Goal: Task Accomplishment & Management: Manage account settings

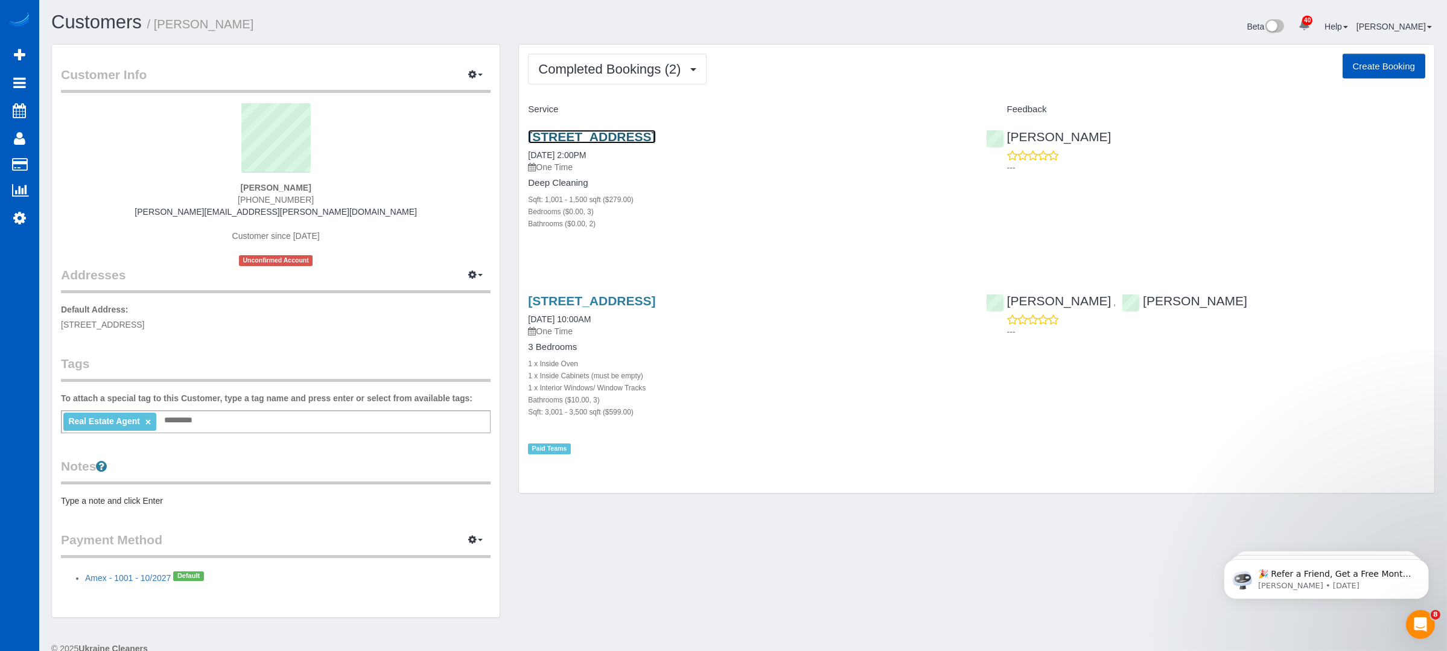
click at [655, 133] on link "[STREET_ADDRESS]" at bounding box center [591, 137] width 127 height 14
click at [655, 130] on link "[STREET_ADDRESS]" at bounding box center [591, 137] width 127 height 14
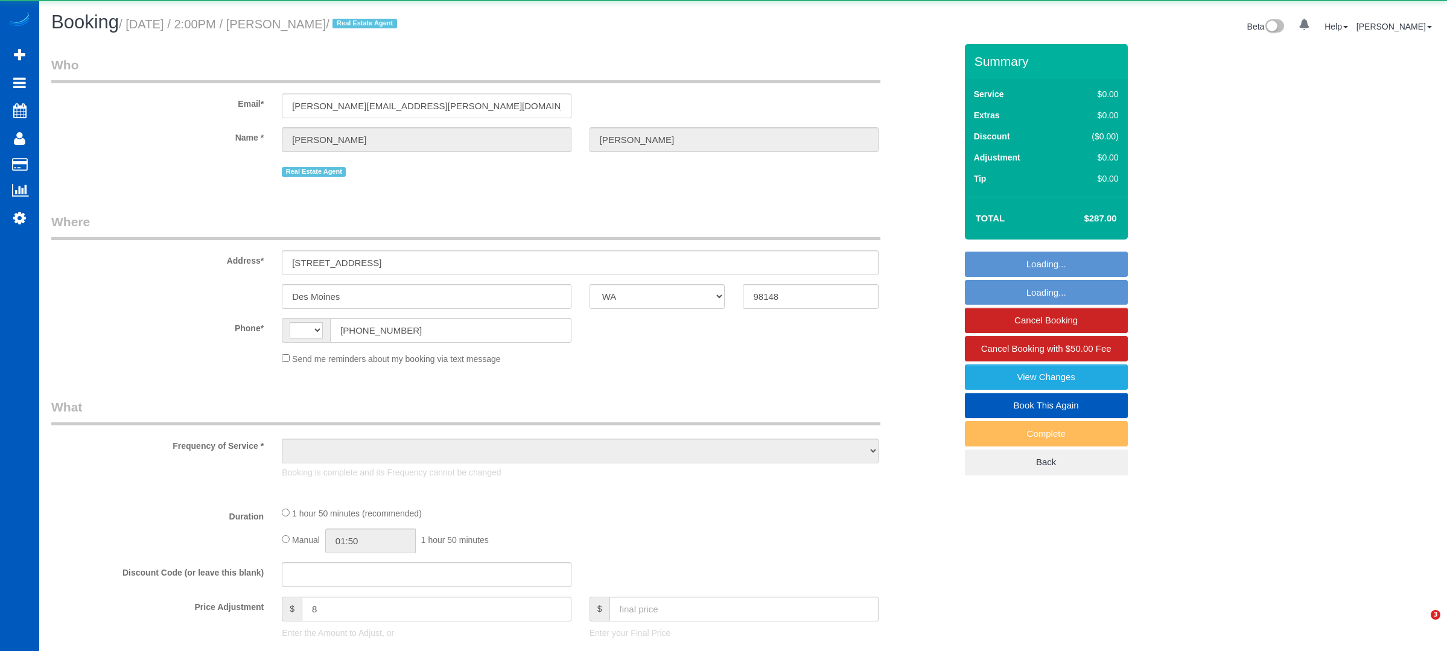
select select "WA"
select select "string:US"
select select "string:fspay-c56d8751-4176-418a-a090-cecf6d12da0b"
select select "spot1"
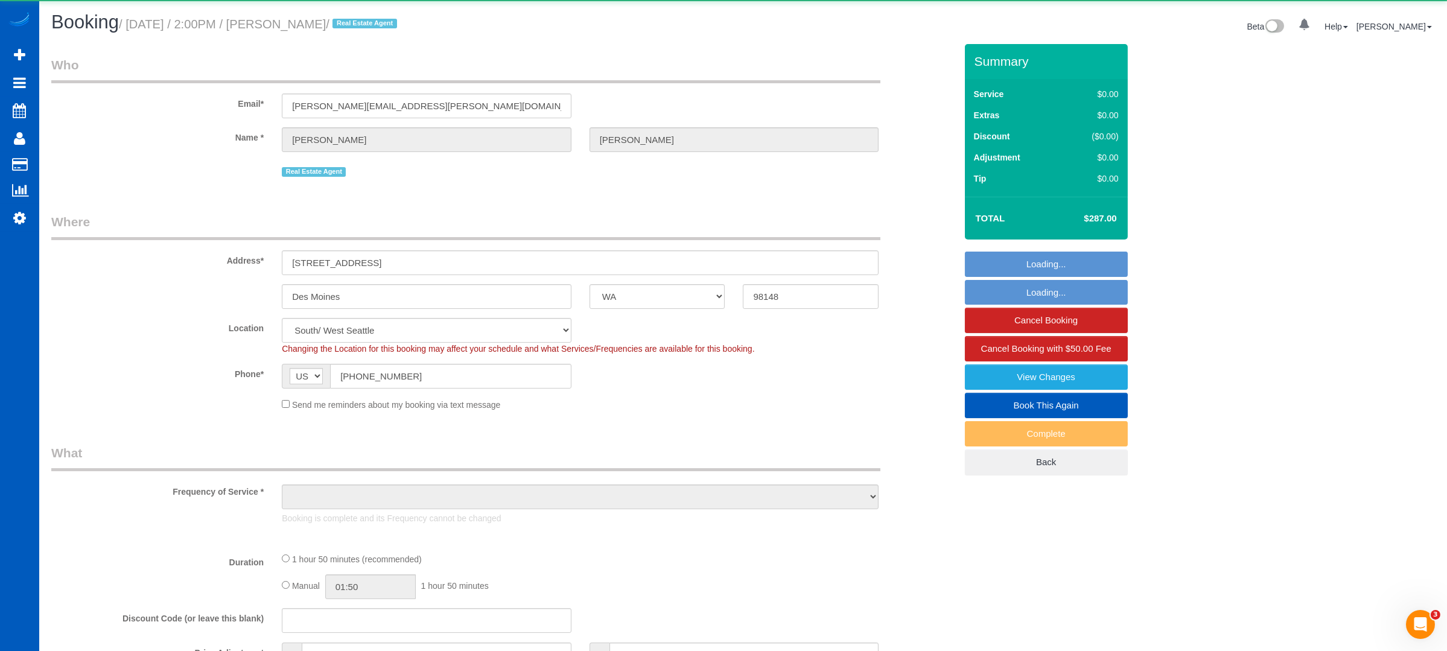
select select "object:939"
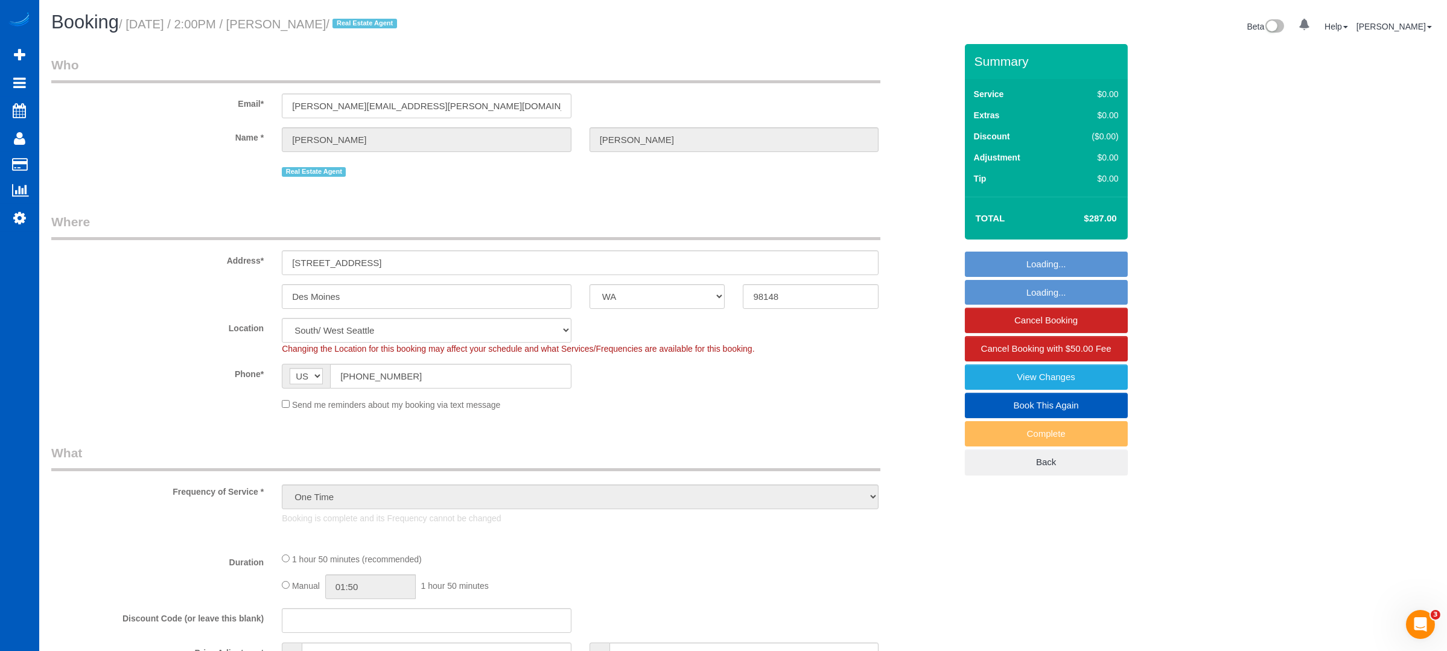
select select "199"
select select "1001"
select select "3"
select select "2"
select select "1001"
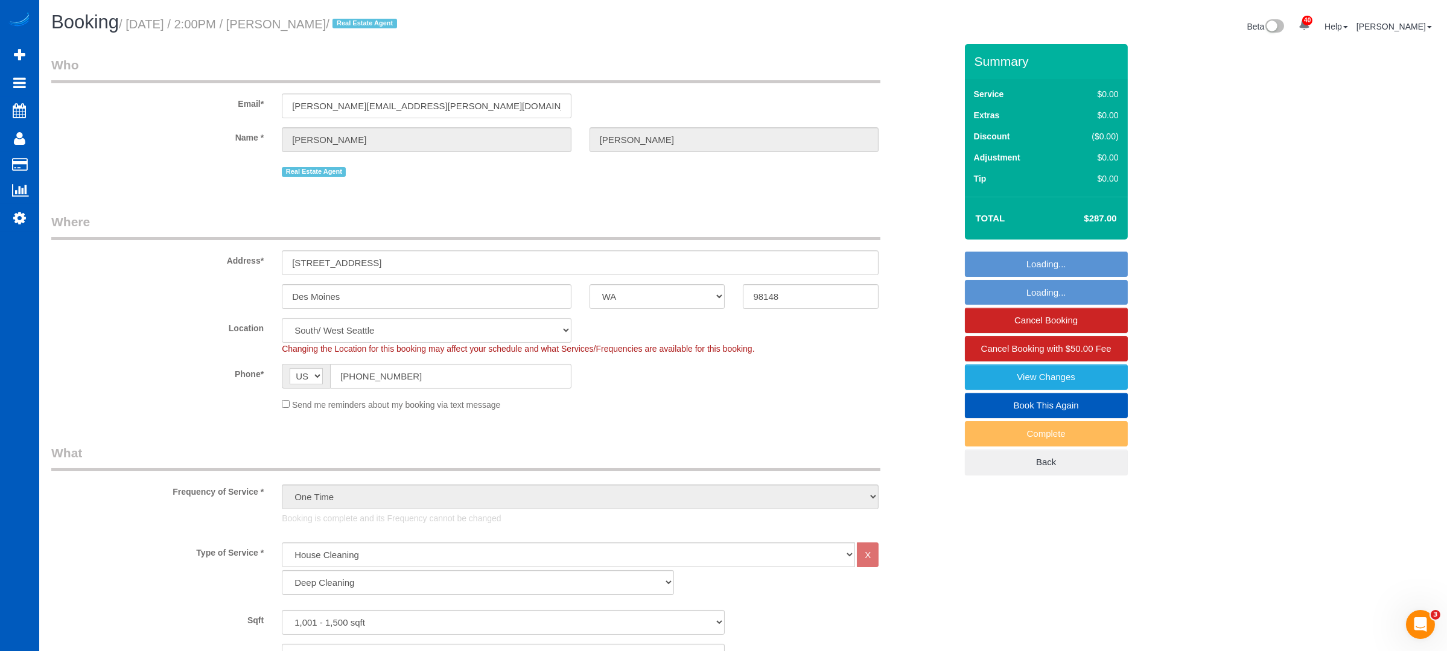
select select "3"
select select "2"
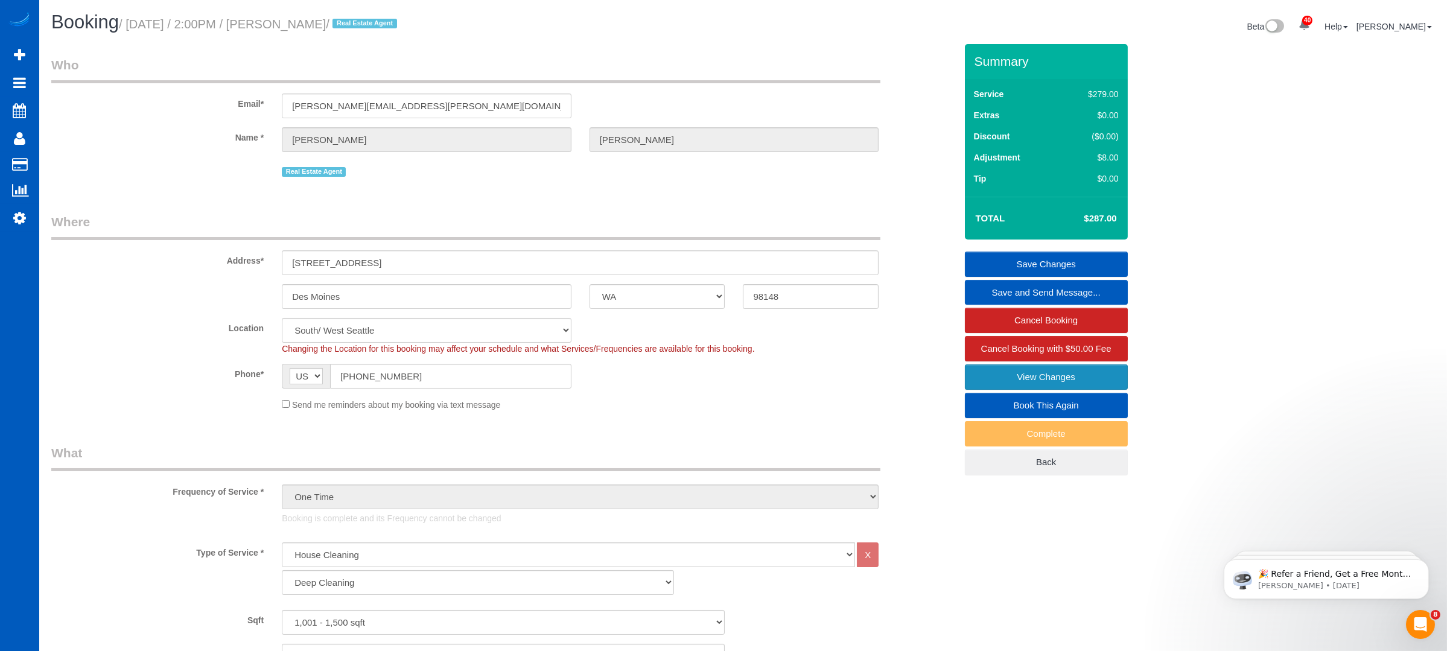
click at [1064, 370] on link "View Changes" at bounding box center [1046, 376] width 163 height 25
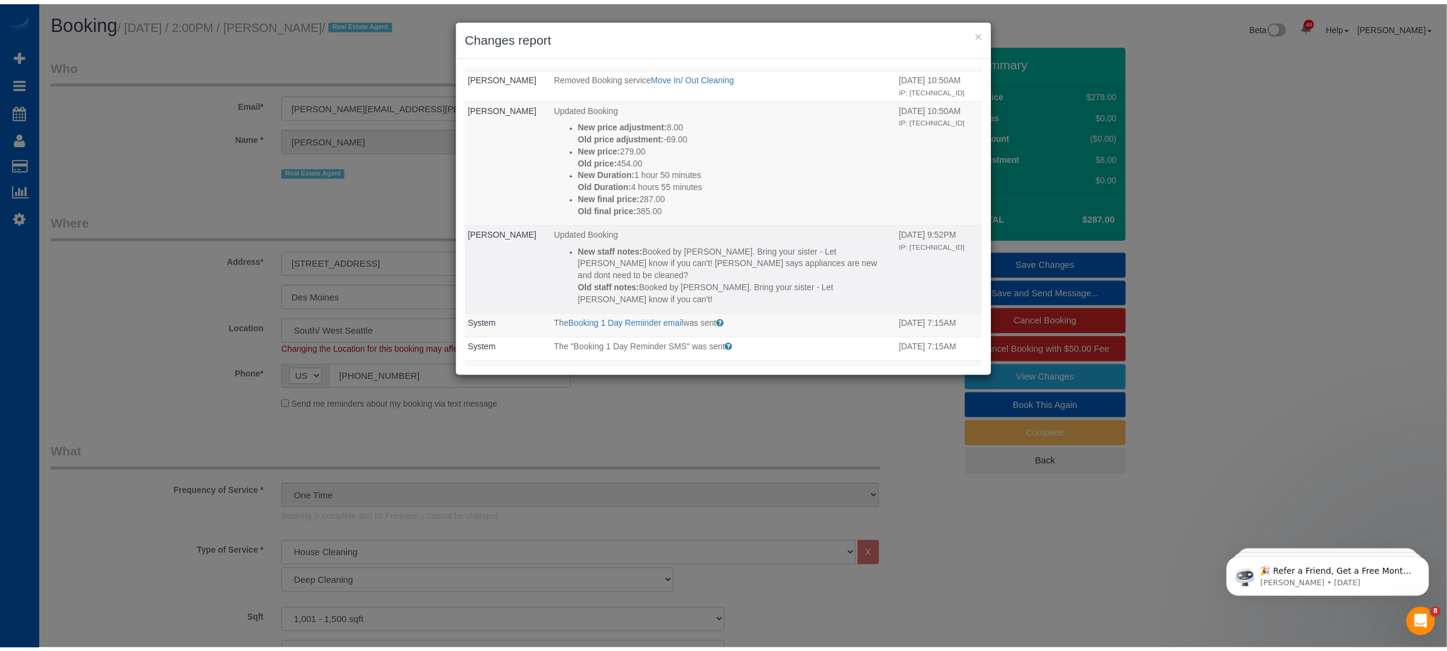
scroll to position [303, 0]
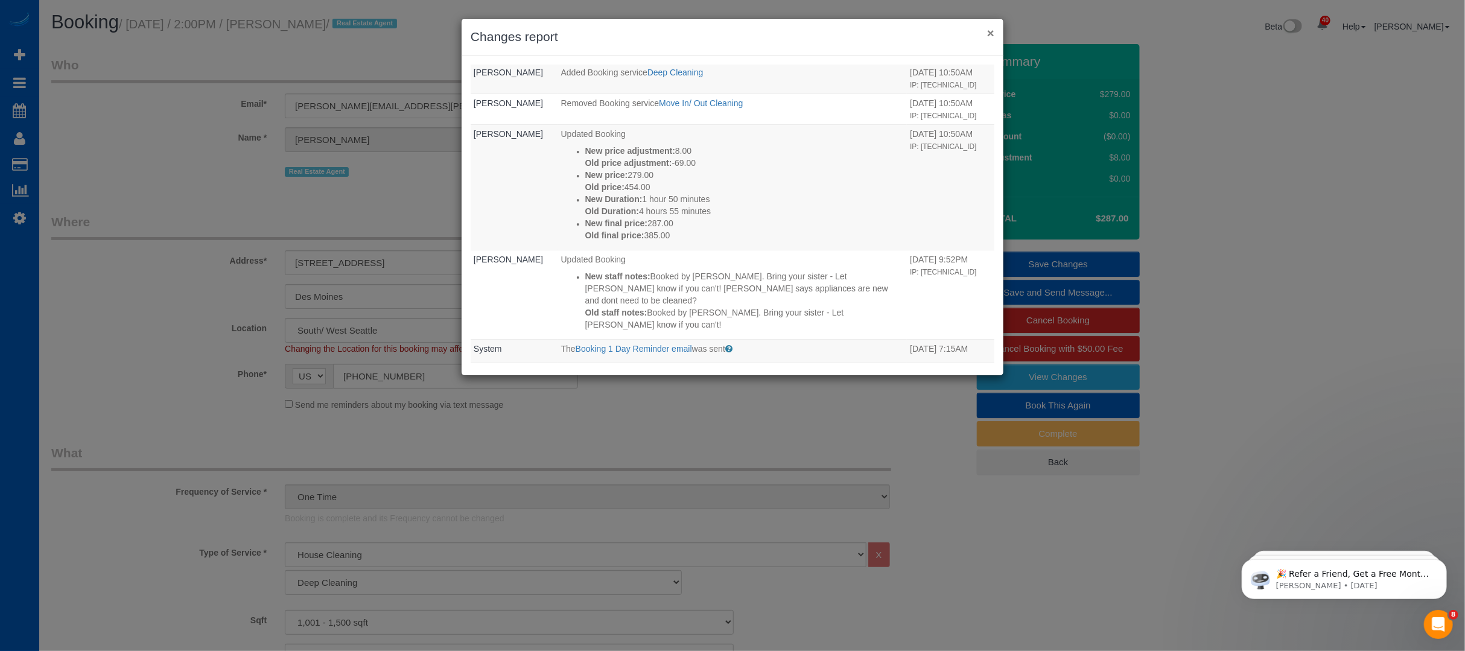
click at [993, 39] on button "×" at bounding box center [990, 33] width 7 height 13
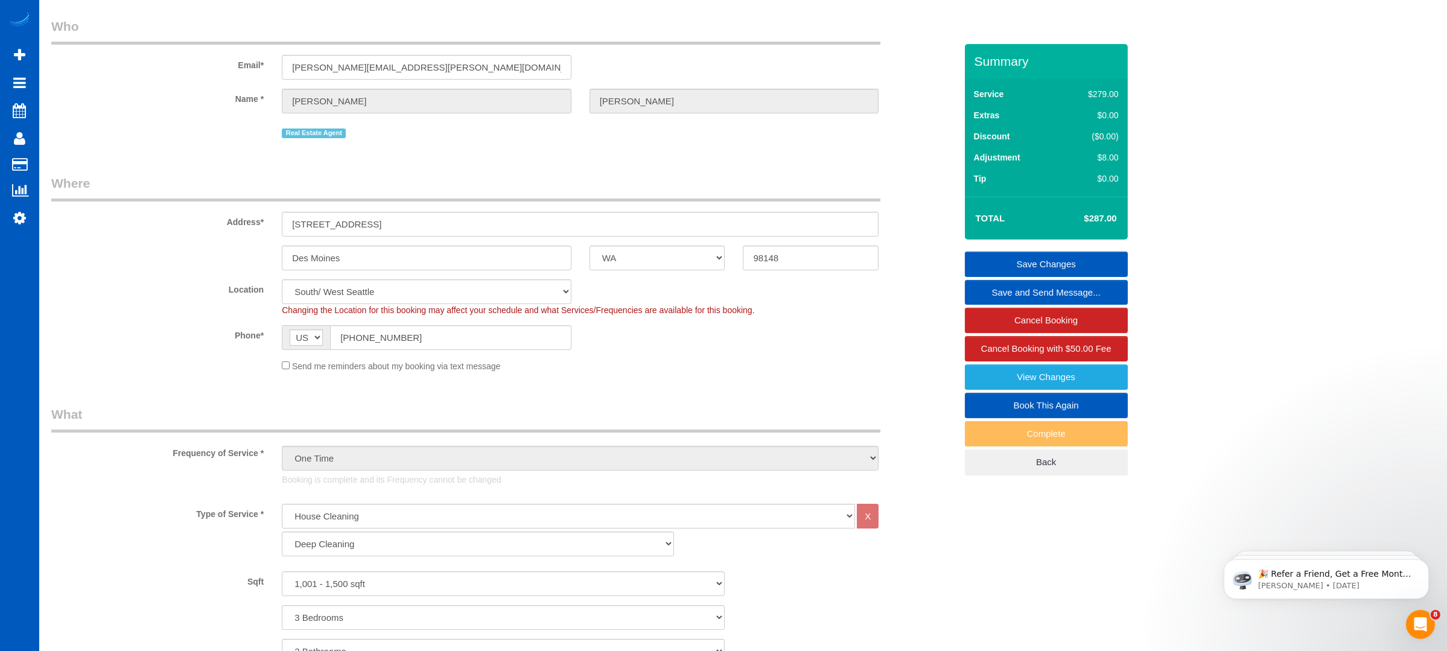
scroll to position [40, 0]
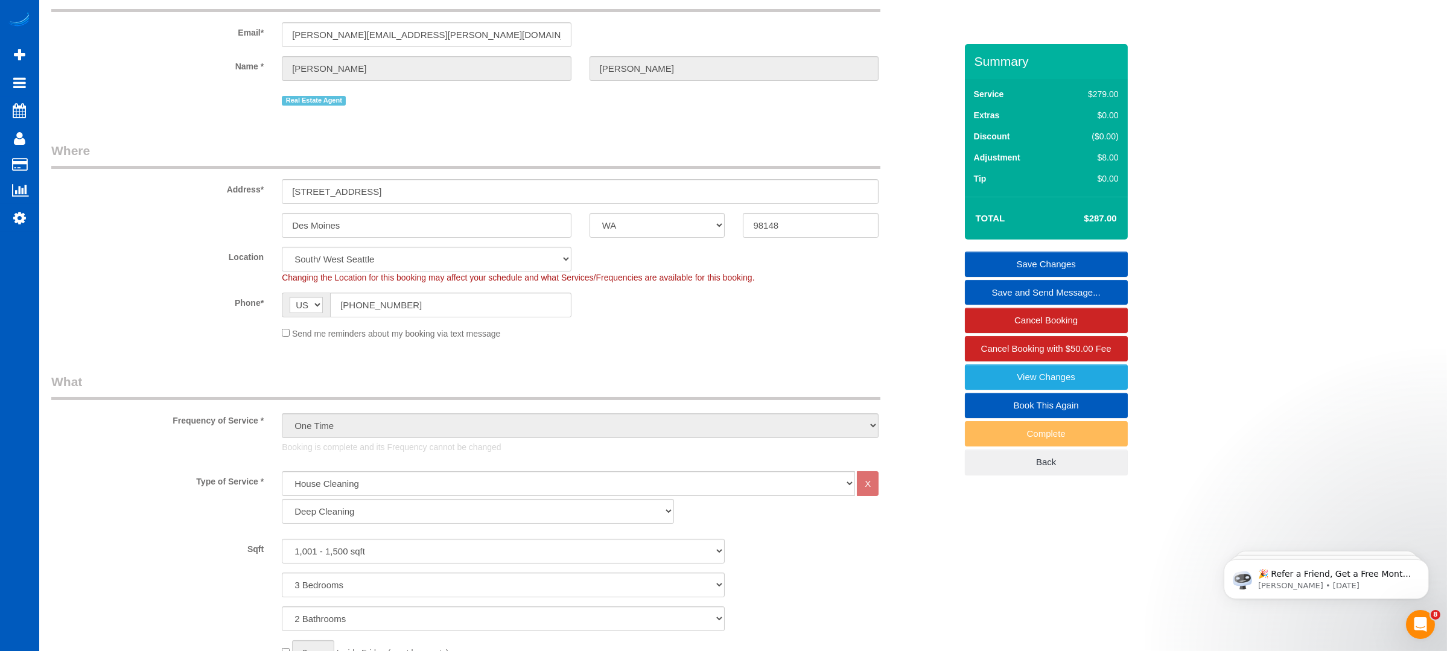
scroll to position [0, 0]
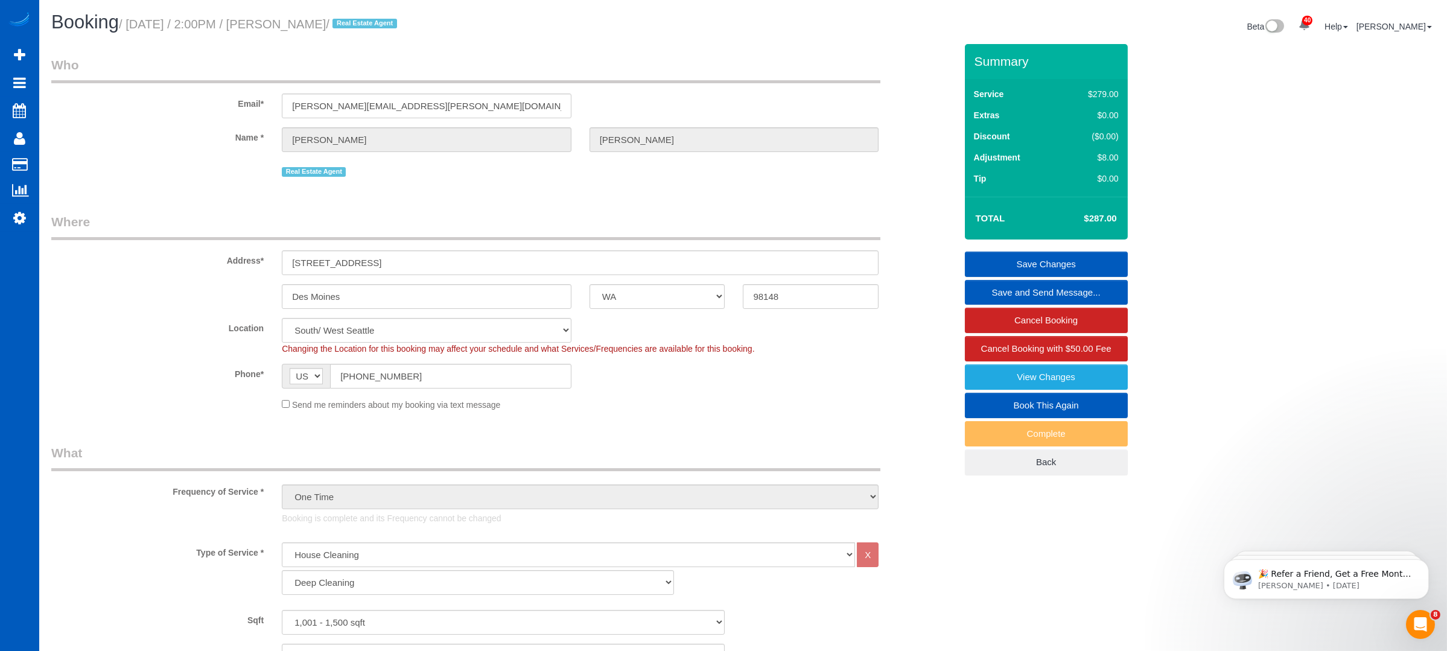
click at [644, 352] on span "Changing the Location for this booking may affect your schedule and what Servic…" at bounding box center [518, 349] width 472 height 10
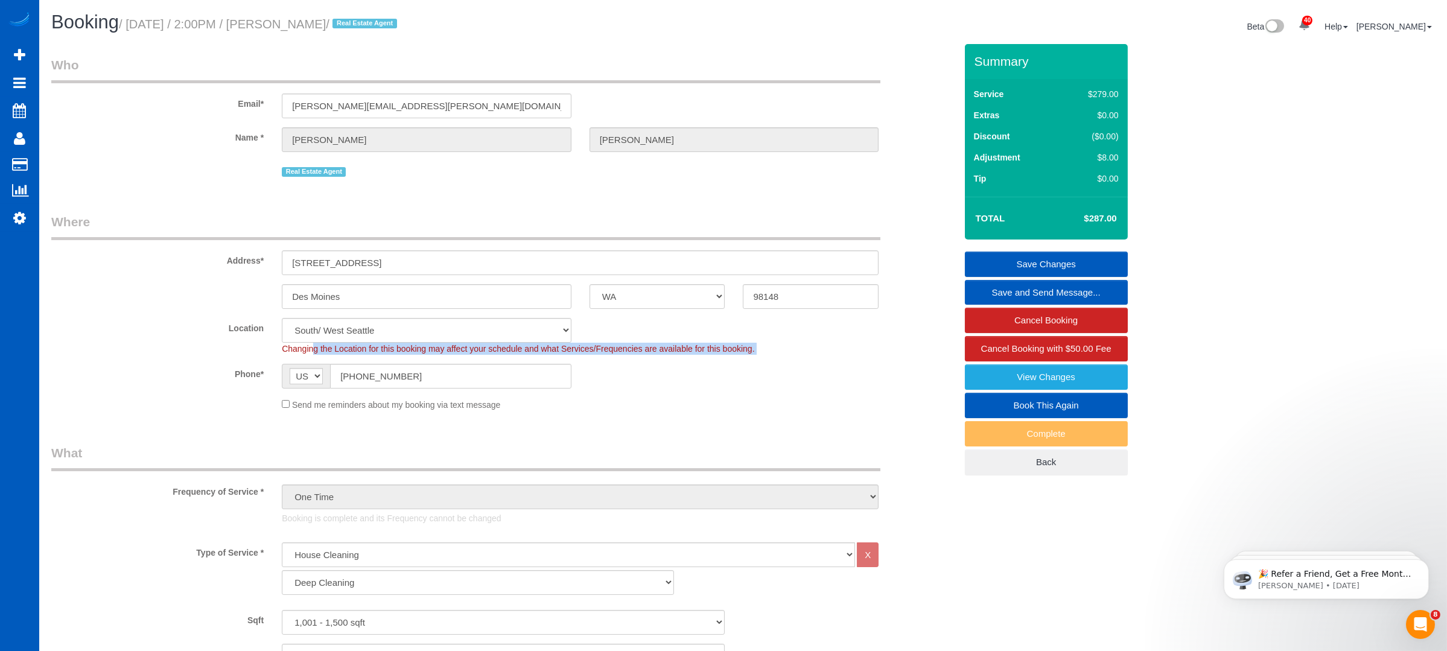
click at [644, 352] on span "Changing the Location for this booking may affect your schedule and what Servic…" at bounding box center [518, 349] width 472 height 10
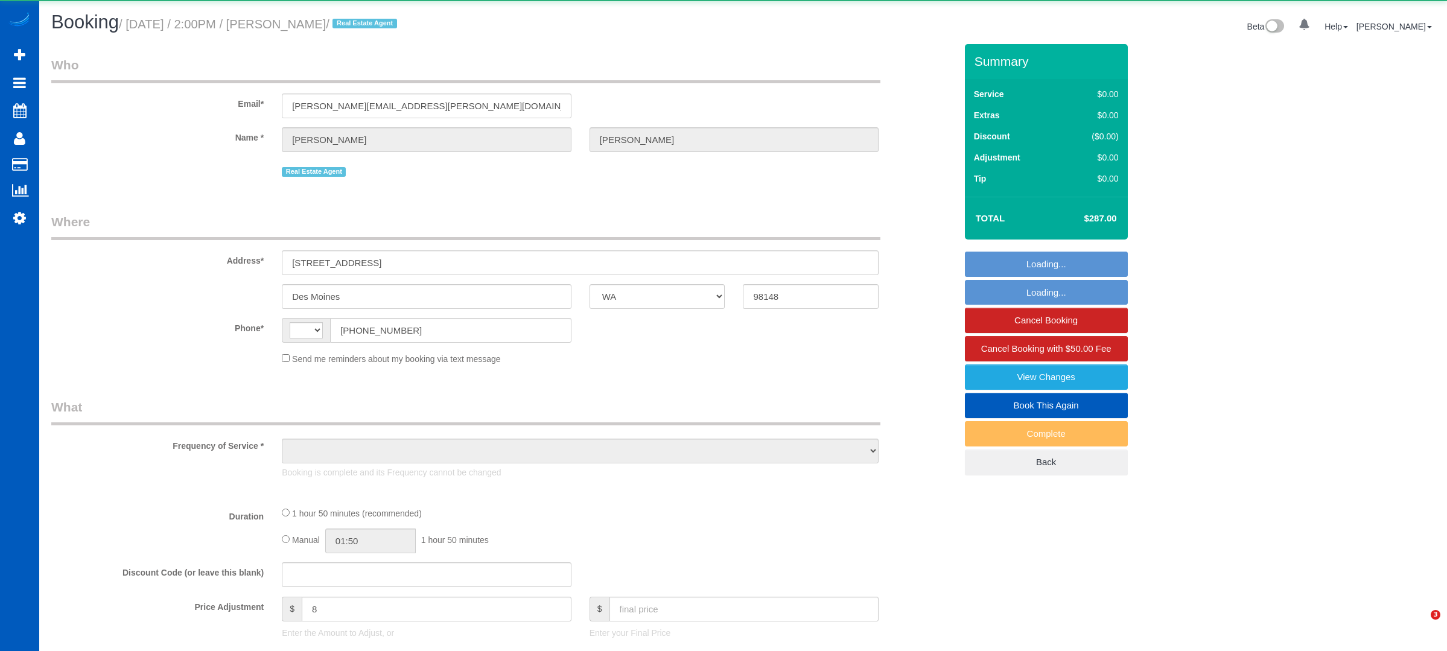
select select "WA"
select select "string:[GEOGRAPHIC_DATA]"
select select "object:927"
select select "199"
select select "1001"
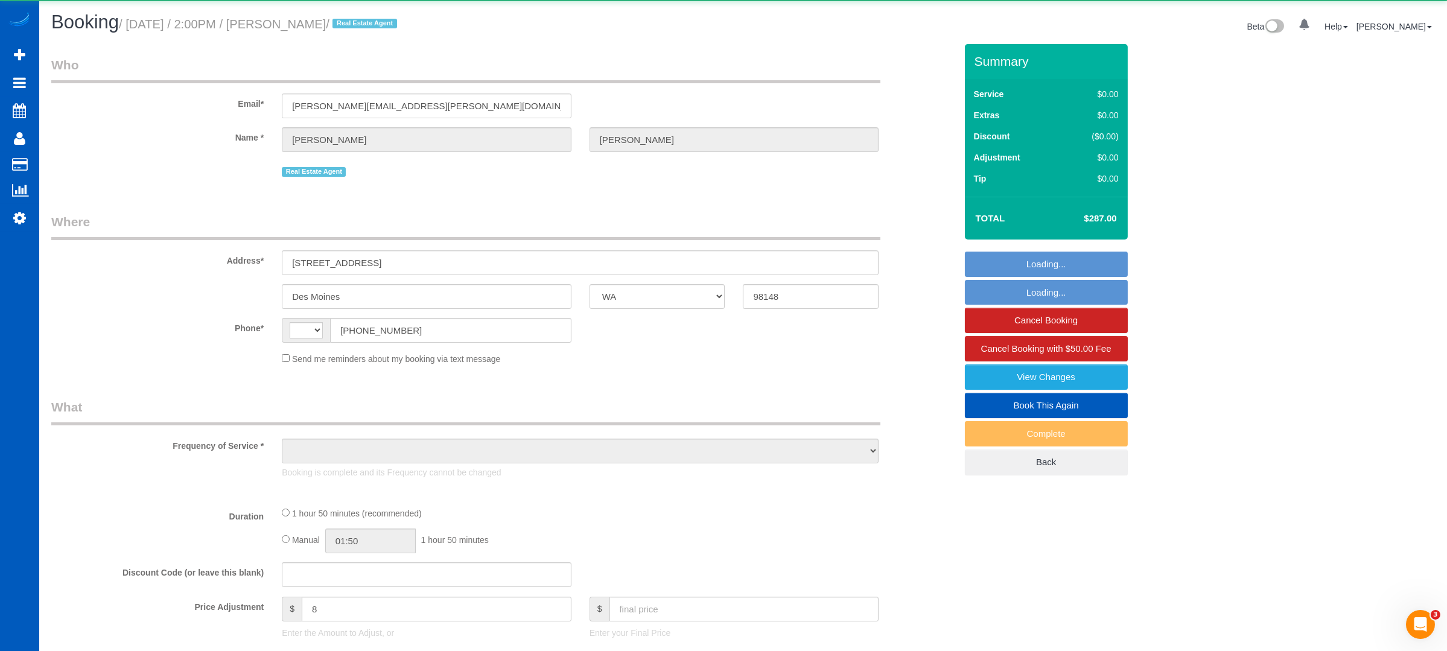
select select "3"
select select "2"
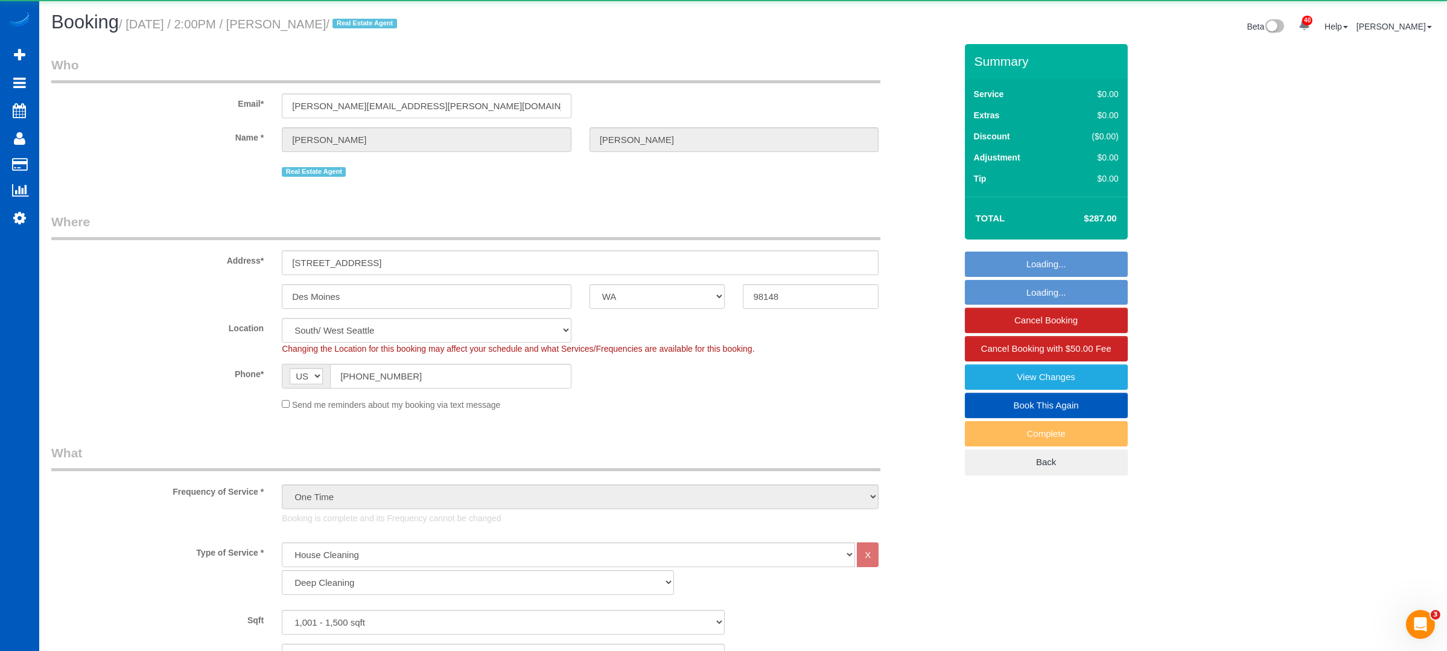
select select "object:1122"
select select "string:fspay-c56d8751-4176-418a-a090-cecf6d12da0b"
select select "spot1"
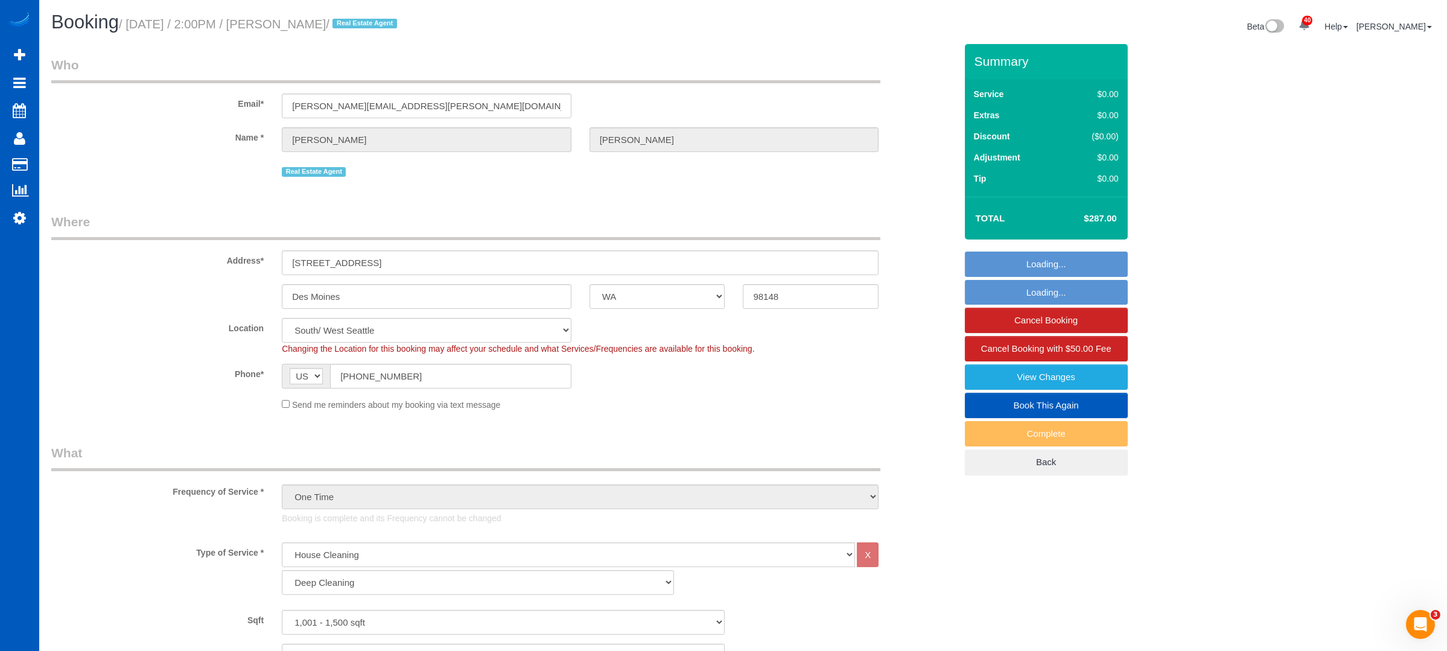
select select "1001"
select select "3"
select select "2"
click at [652, 410] on div "Send me reminders about my booking via text message" at bounding box center [580, 404] width 615 height 13
